Goal: Browse casually: Explore the website without a specific task or goal

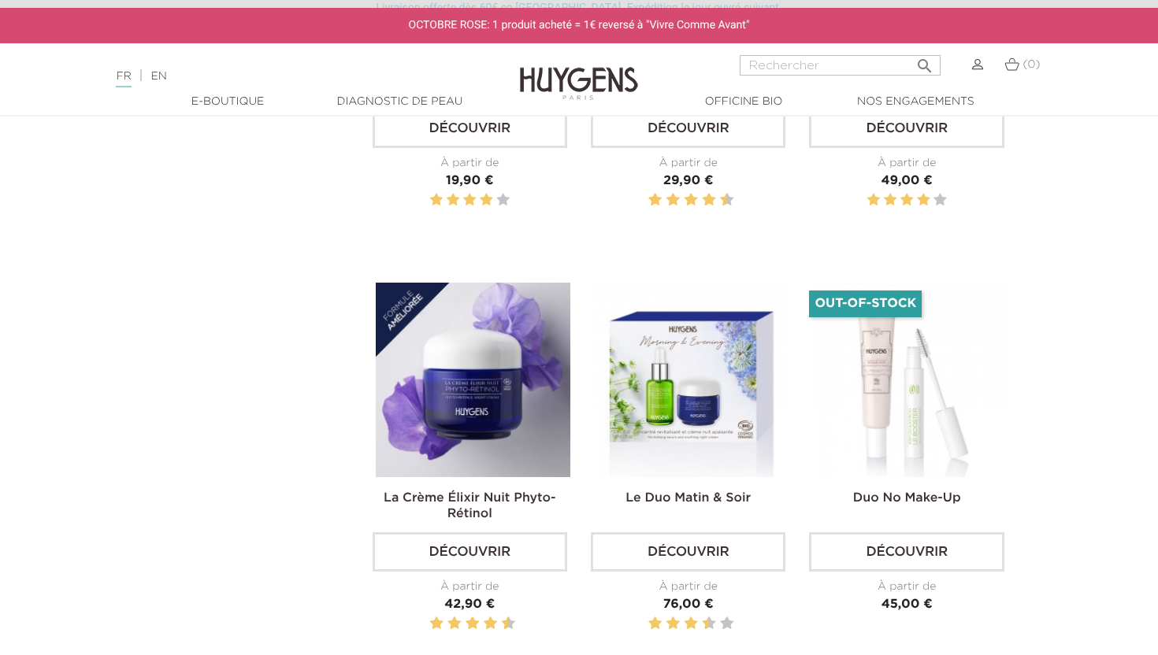
scroll to position [926, 0]
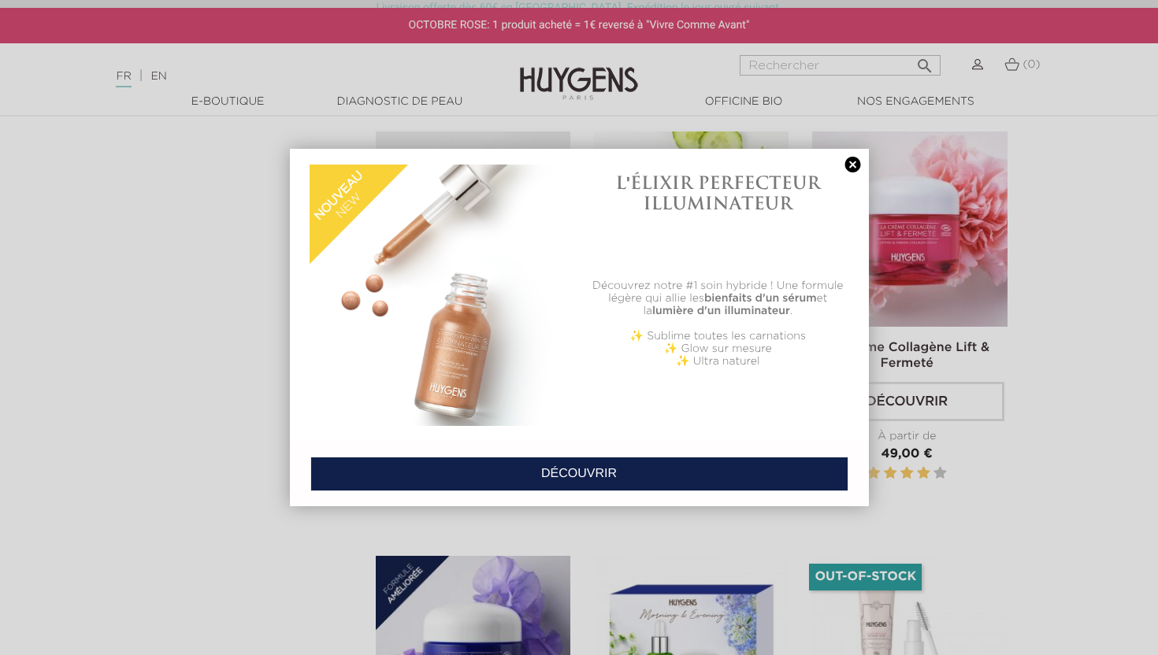
click at [247, 102] on div at bounding box center [579, 327] width 1158 height 655
click at [855, 174] on div "L'ÉLIXIR PERFECTEUR ILLUMINATEUR Découvrez notre #1 soin hybride ! Une formule …" at bounding box center [718, 296] width 278 height 278
click at [854, 165] on link at bounding box center [853, 165] width 22 height 17
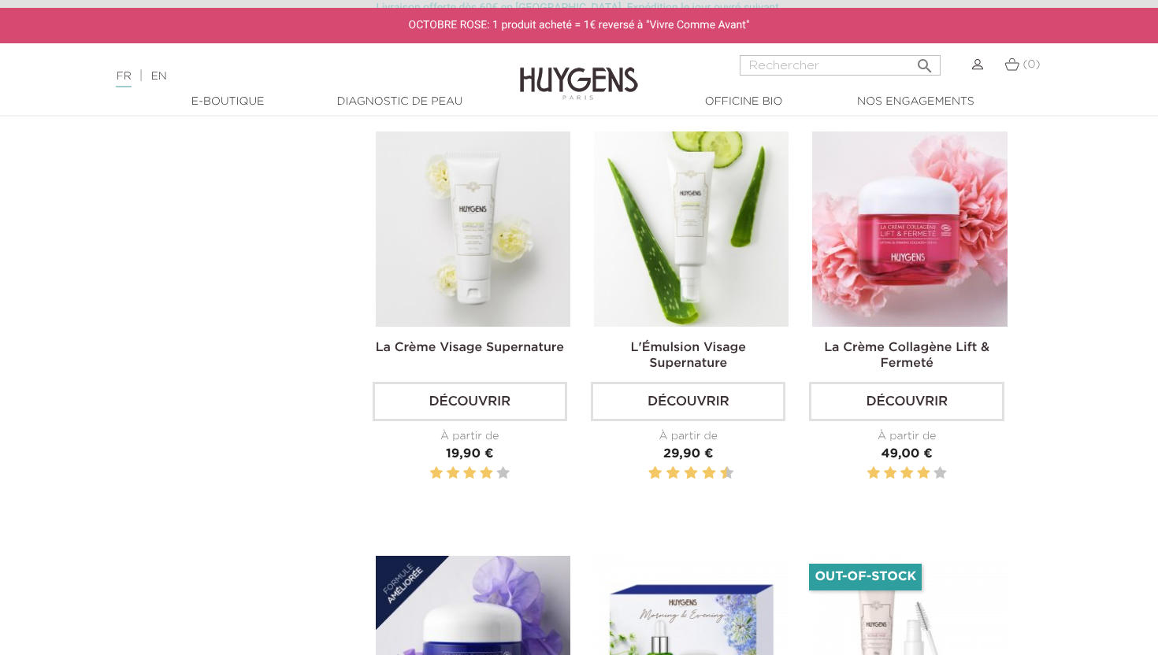
click at [220, 106] on link "  E-Boutique" at bounding box center [227, 102] width 157 height 17
